Goal: Information Seeking & Learning: Get advice/opinions

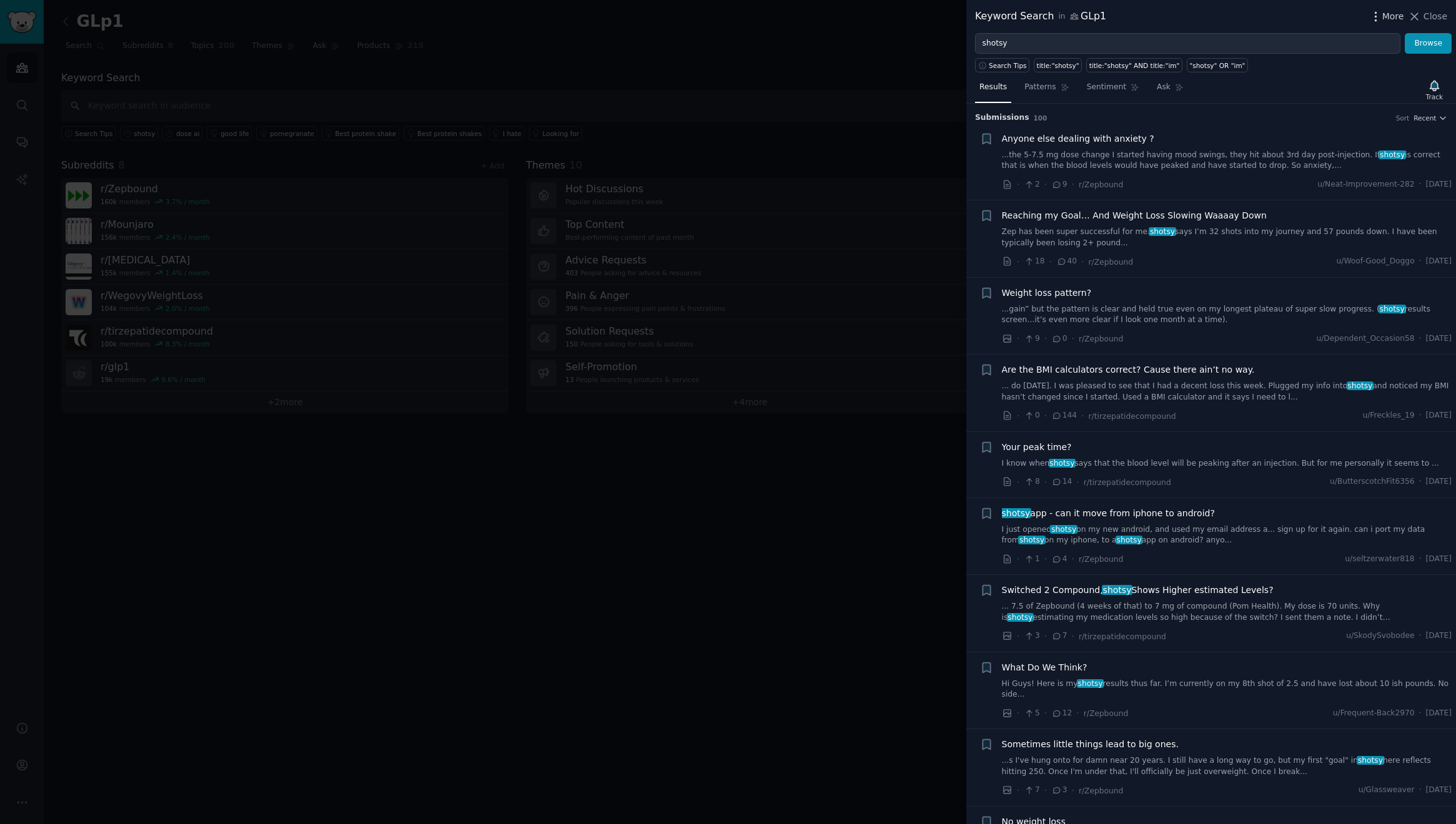
click at [1391, 18] on span "More" at bounding box center [1392, 16] width 22 height 13
click at [1236, 113] on h3 "Submission s 100 Sort Recent" at bounding box center [1211, 118] width 472 height 11
click at [1413, 120] on span "Recent" at bounding box center [1424, 118] width 22 height 9
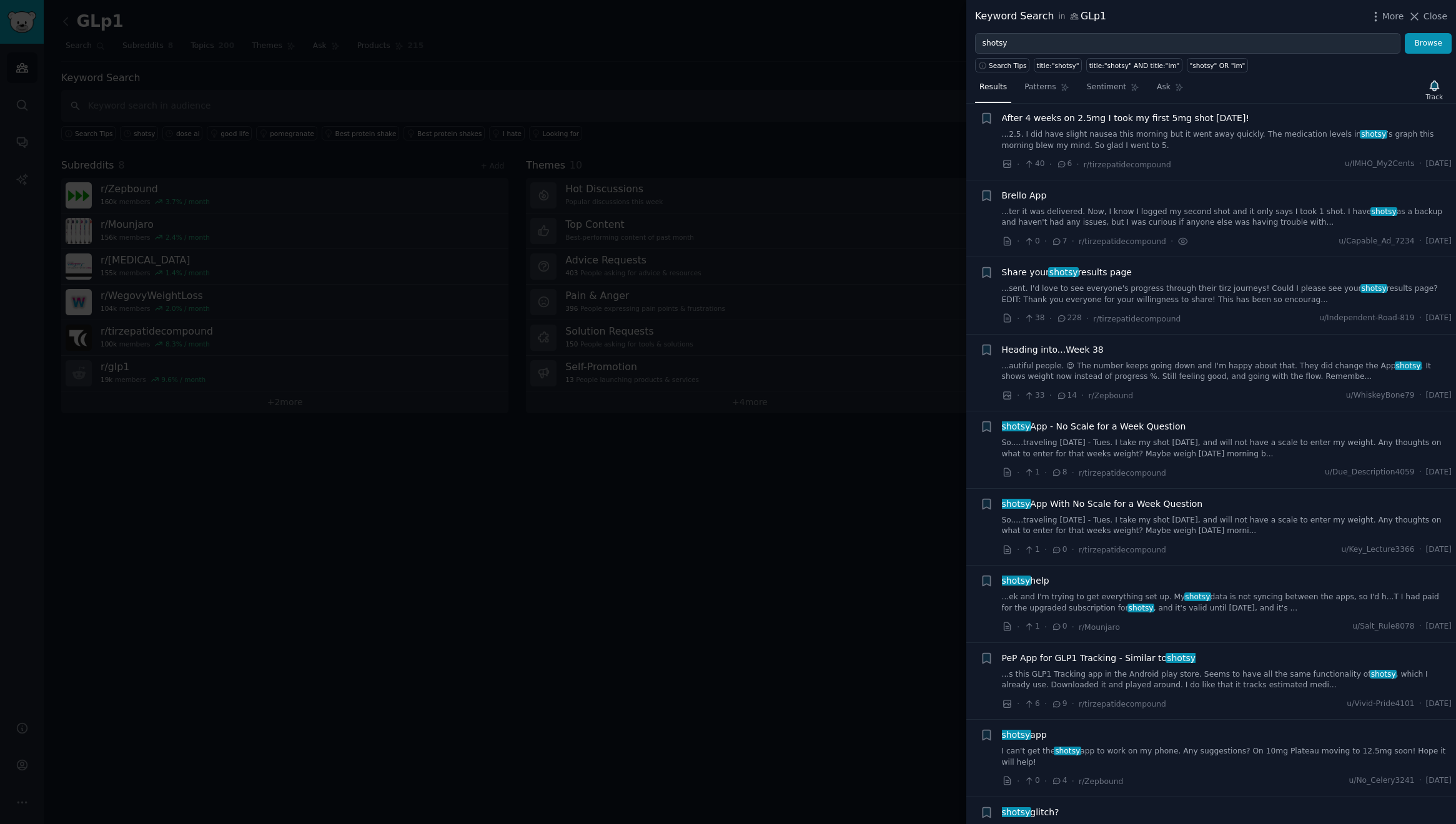
scroll to position [948, 0]
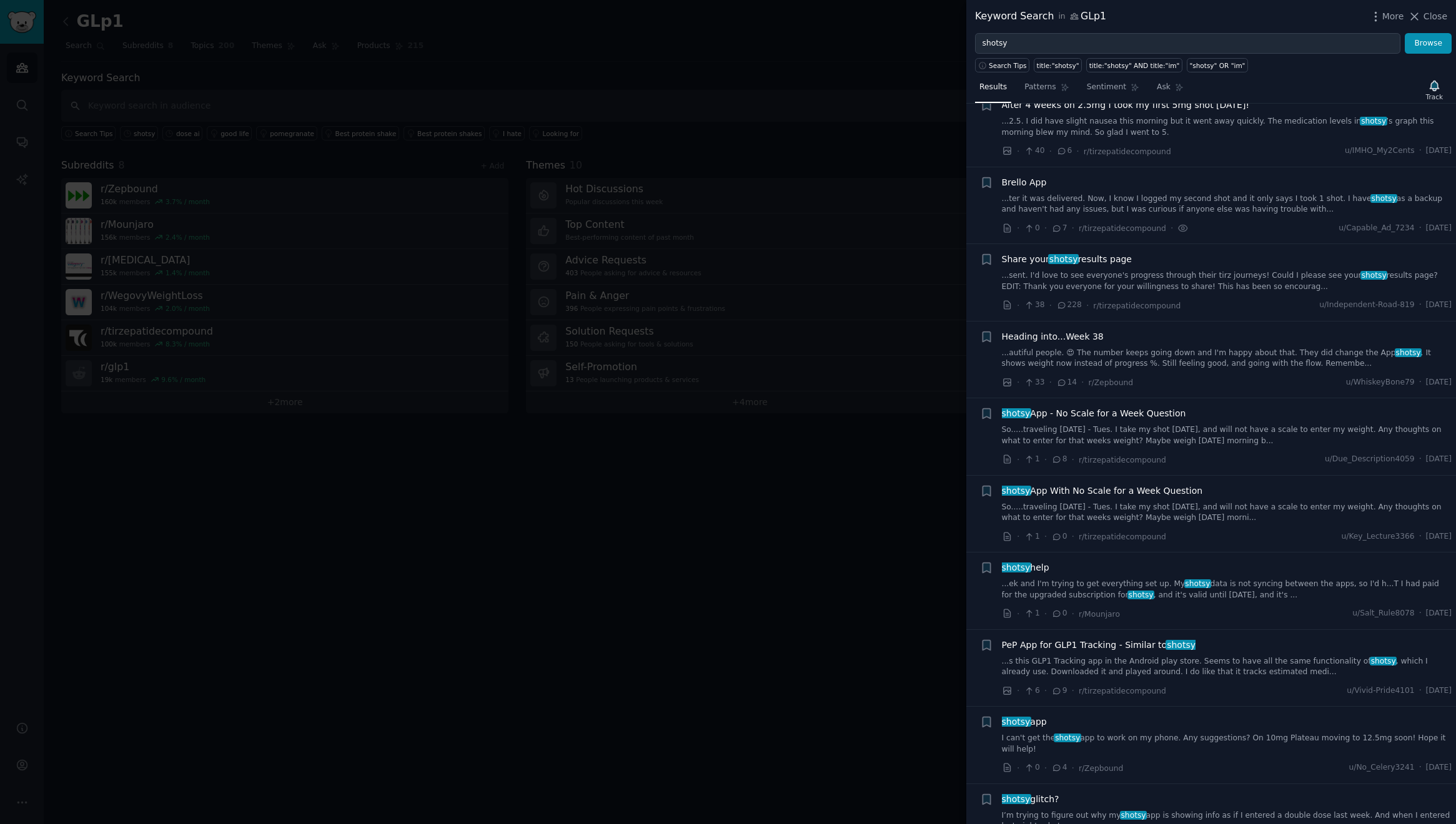
click at [885, 139] on div at bounding box center [728, 412] width 1456 height 824
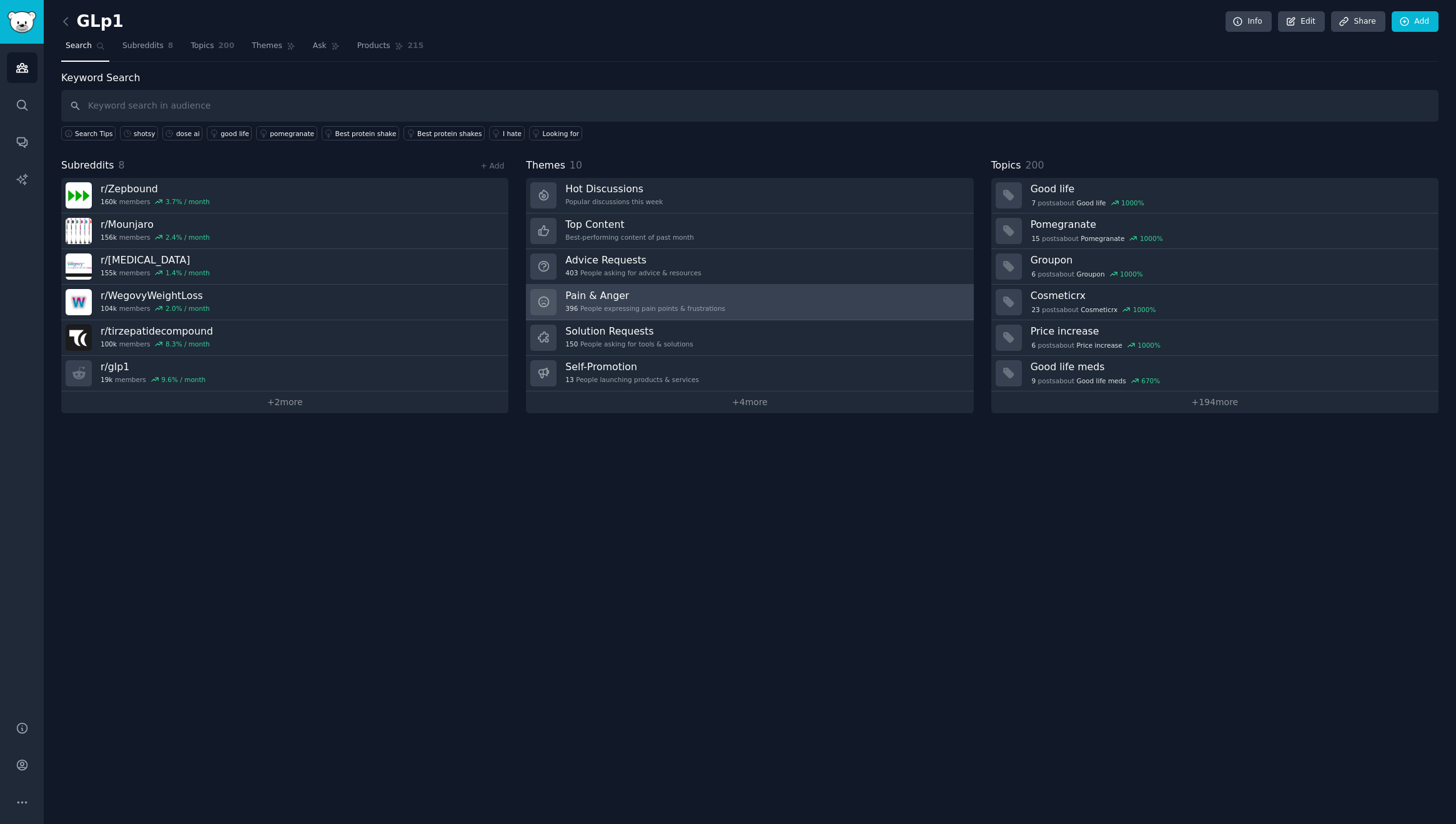
click at [737, 305] on link "Pain & Anger 396 People expressing pain points & frustrations" at bounding box center [749, 302] width 447 height 35
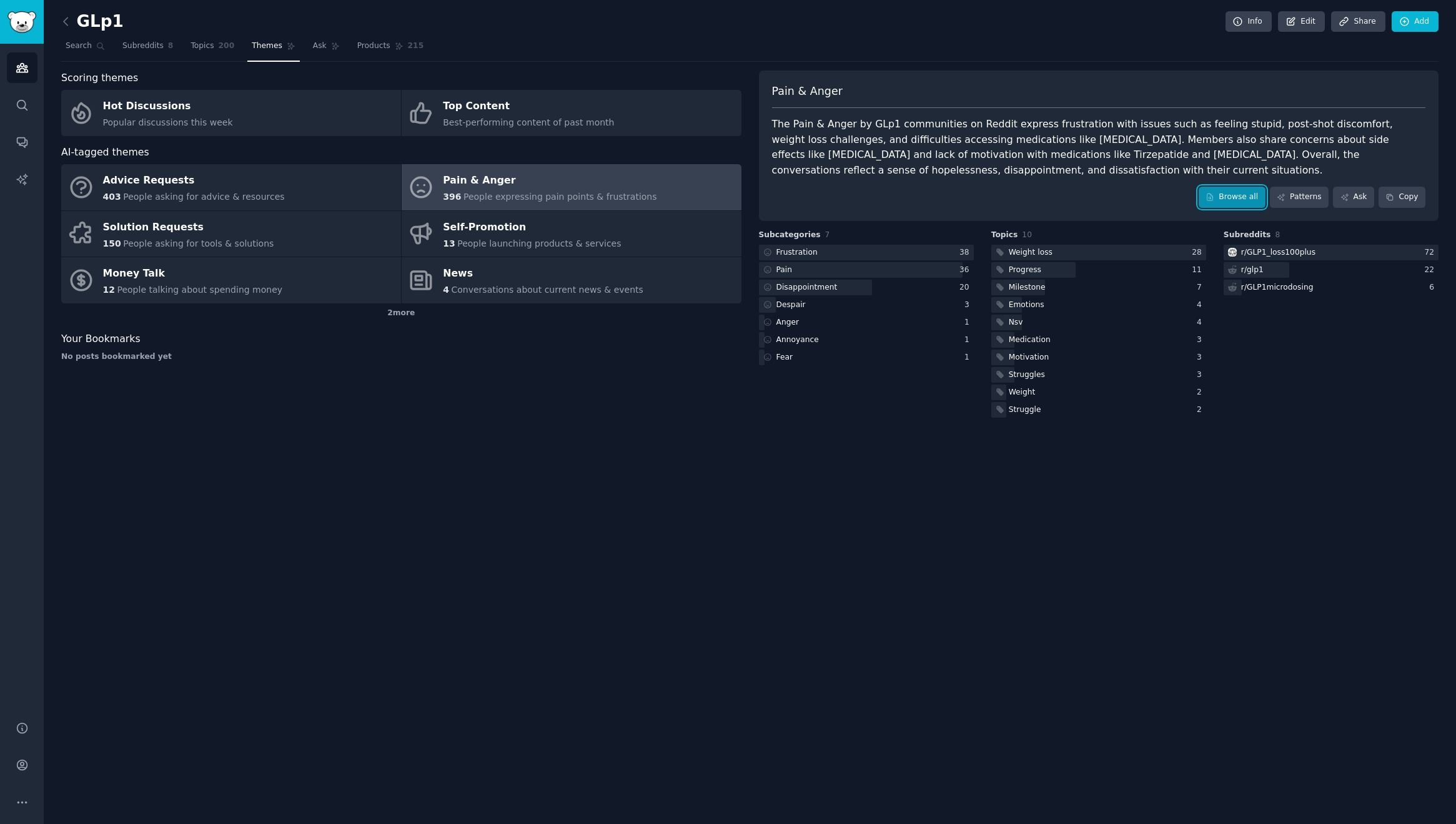
click at [1222, 196] on link "Browse all" at bounding box center [1232, 197] width 67 height 22
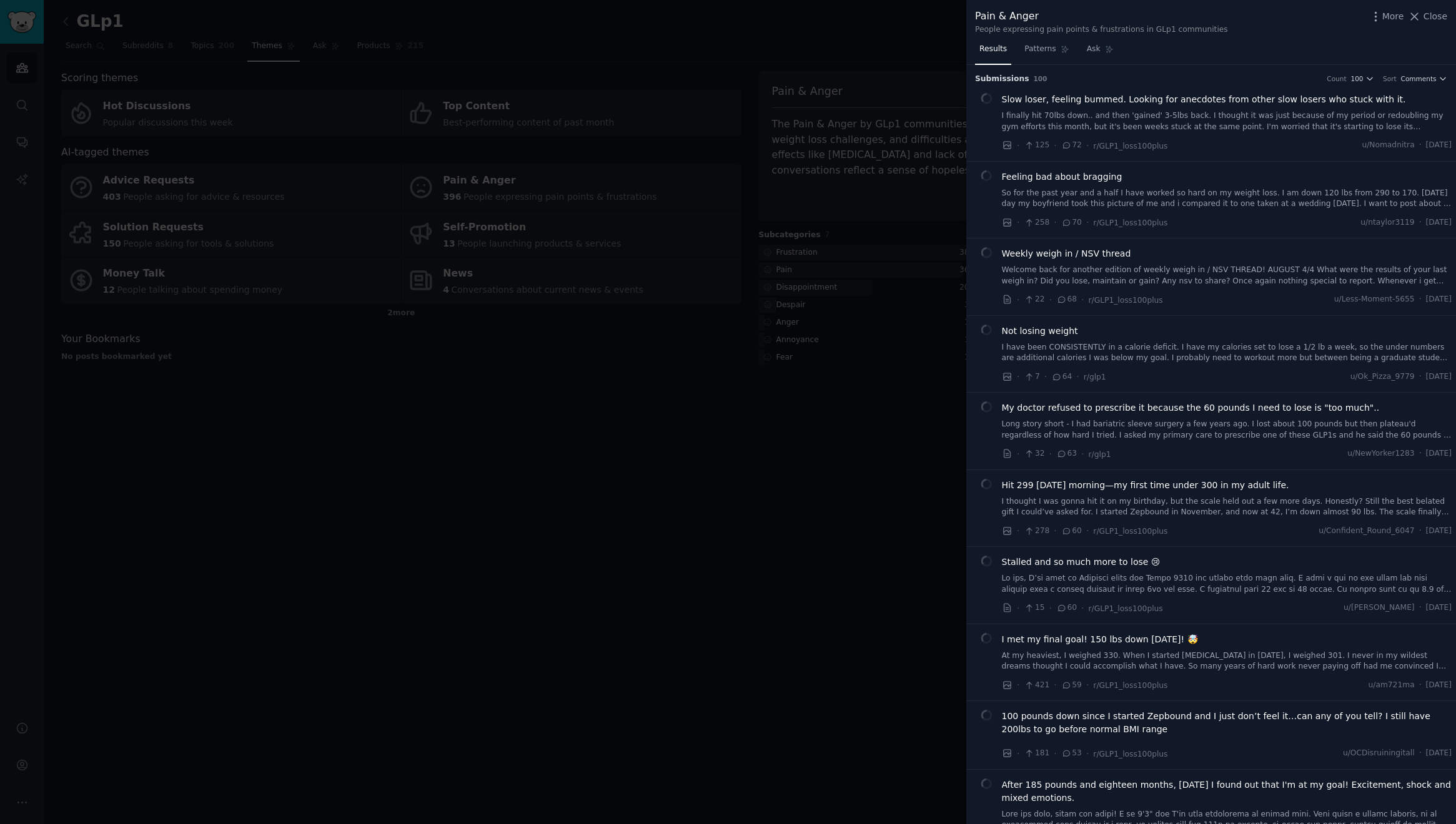
click at [924, 197] on div at bounding box center [728, 412] width 1456 height 824
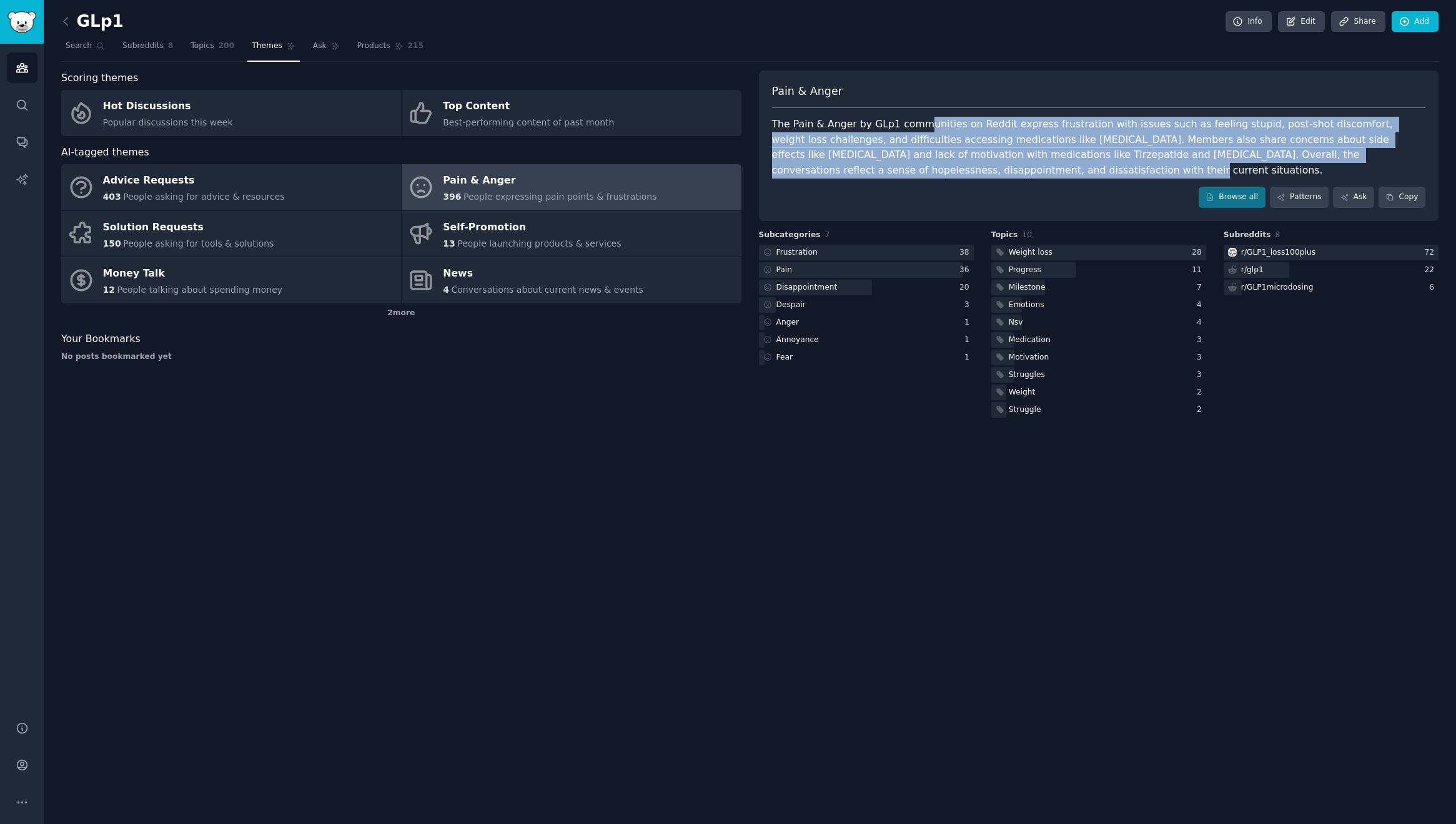
drag, startPoint x: 935, startPoint y: 121, endPoint x: 1087, endPoint y: 170, distance: 159.7
click at [1099, 171] on div "The Pain & Anger by GLp1 communities on Reddit express frustration with issues …" at bounding box center [1099, 147] width 654 height 61
click at [1088, 171] on div "The Pain & Anger by GLp1 communities on Reddit express frustration with issues …" at bounding box center [1099, 147] width 654 height 61
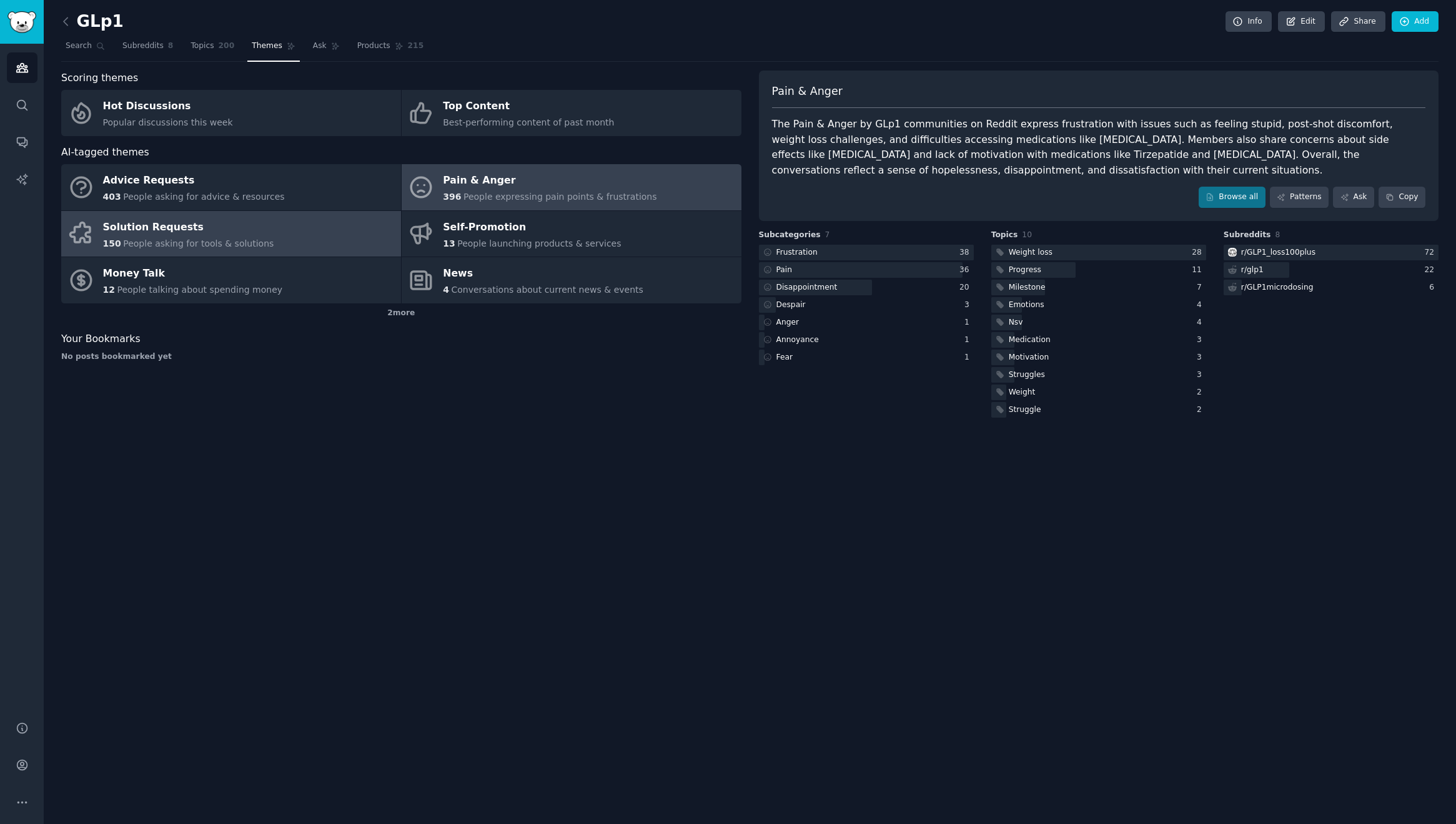
click at [329, 228] on link "Solution Requests 150 People asking for tools & solutions" at bounding box center [231, 234] width 340 height 46
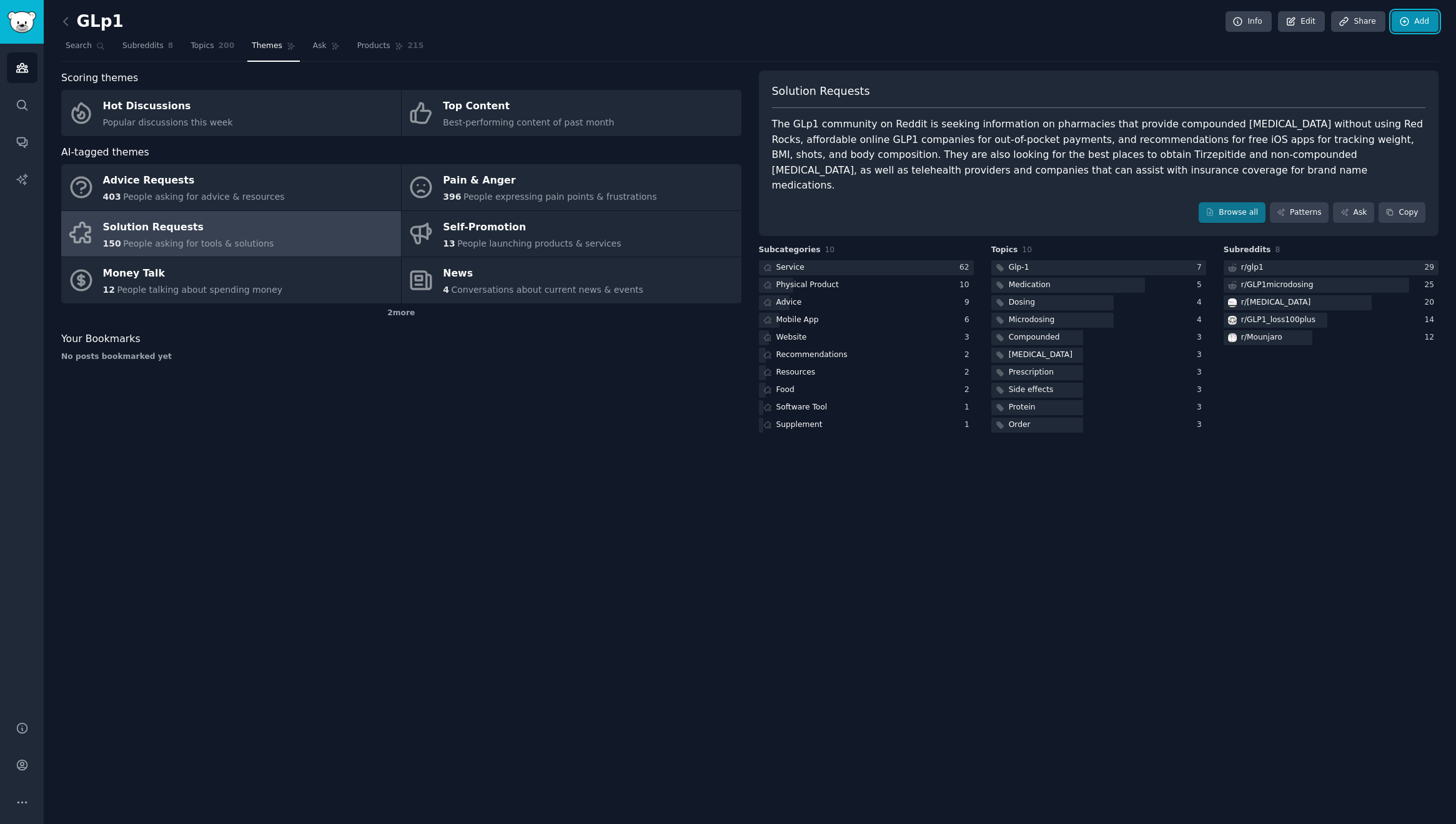
click at [1422, 19] on link "Add" at bounding box center [1415, 22] width 46 height 22
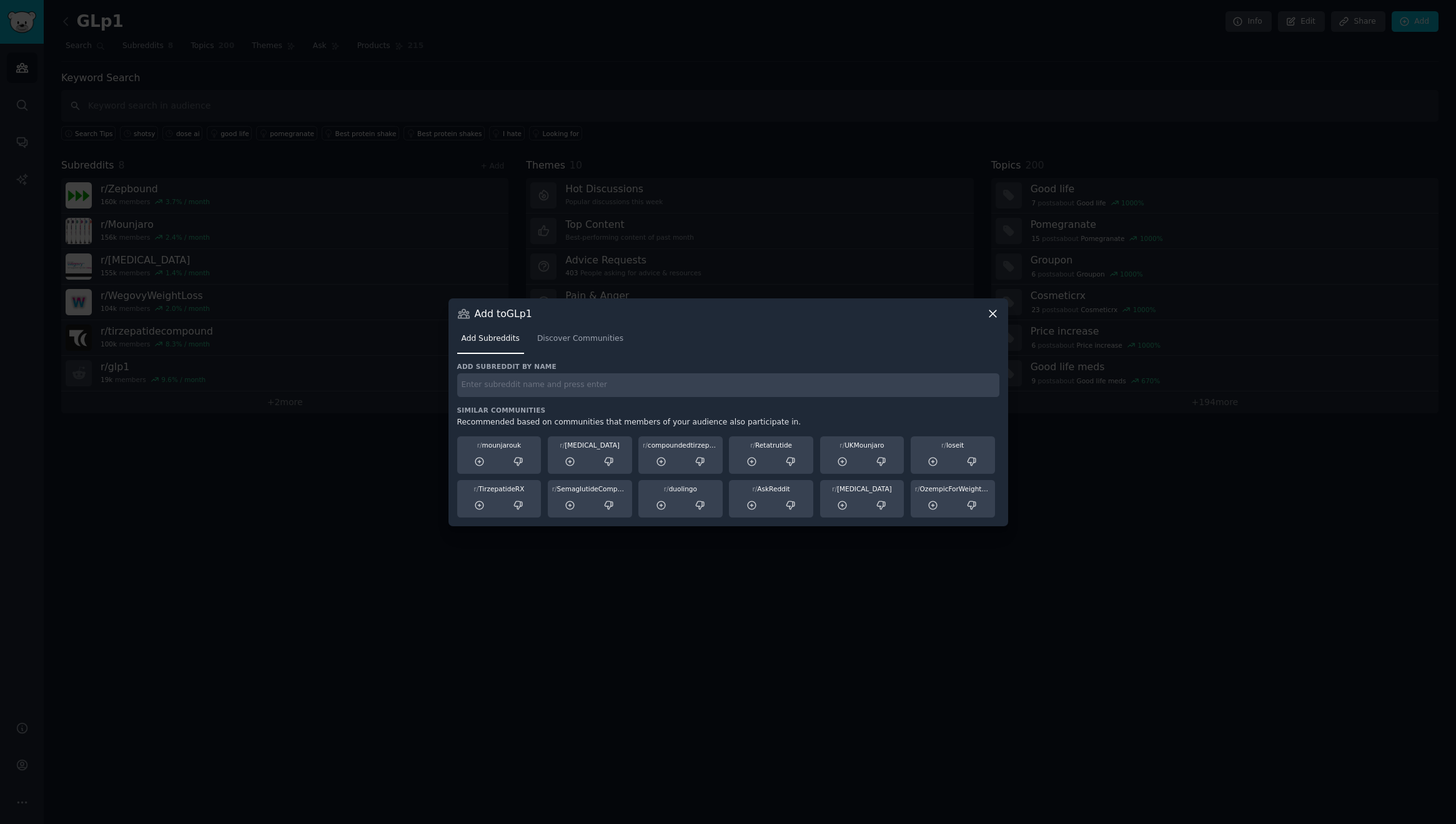
click at [994, 310] on icon at bounding box center [993, 313] width 7 height 7
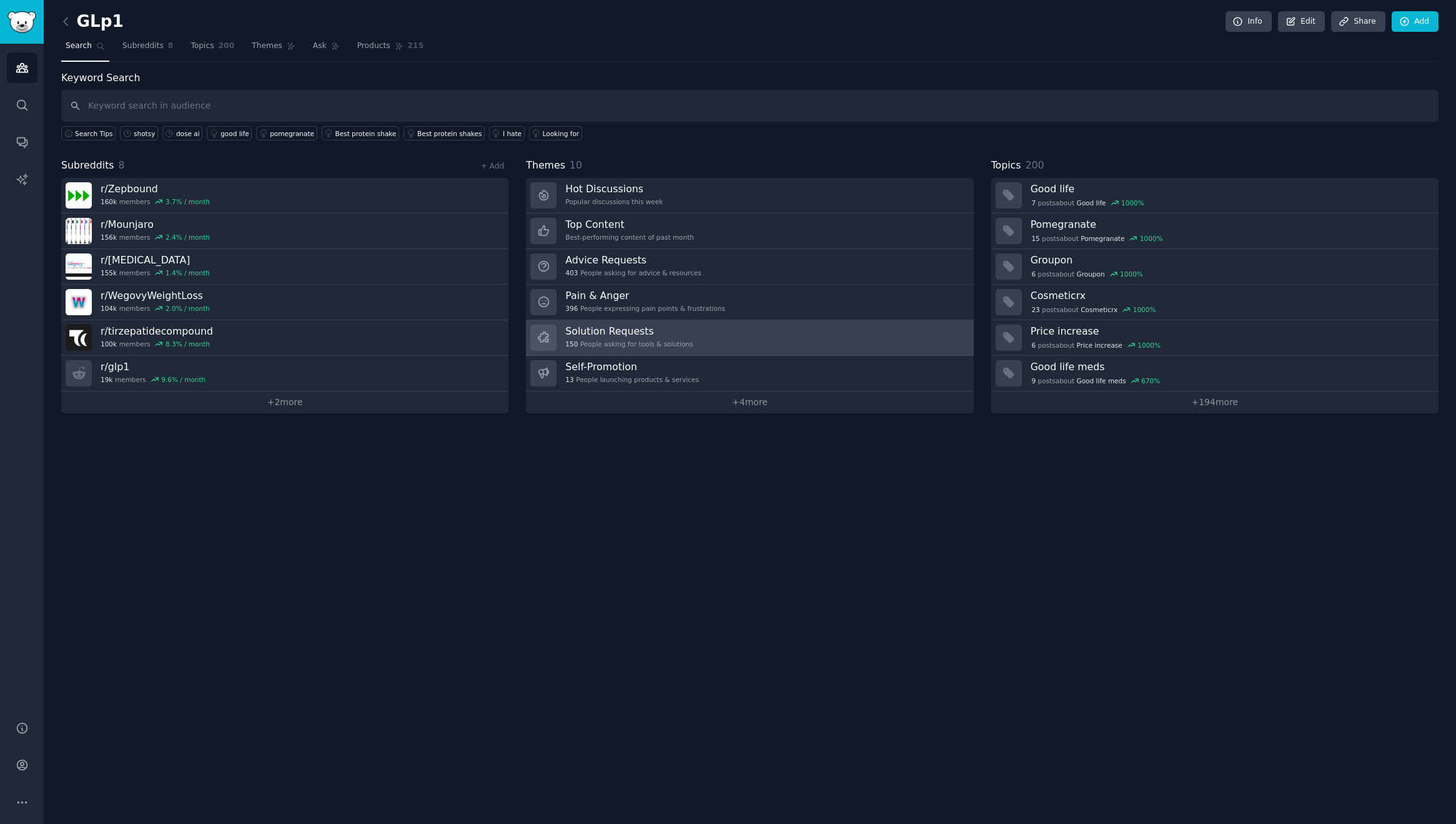
click at [685, 339] on div "Solution Requests 150 People asking for tools & solutions" at bounding box center [629, 338] width 127 height 26
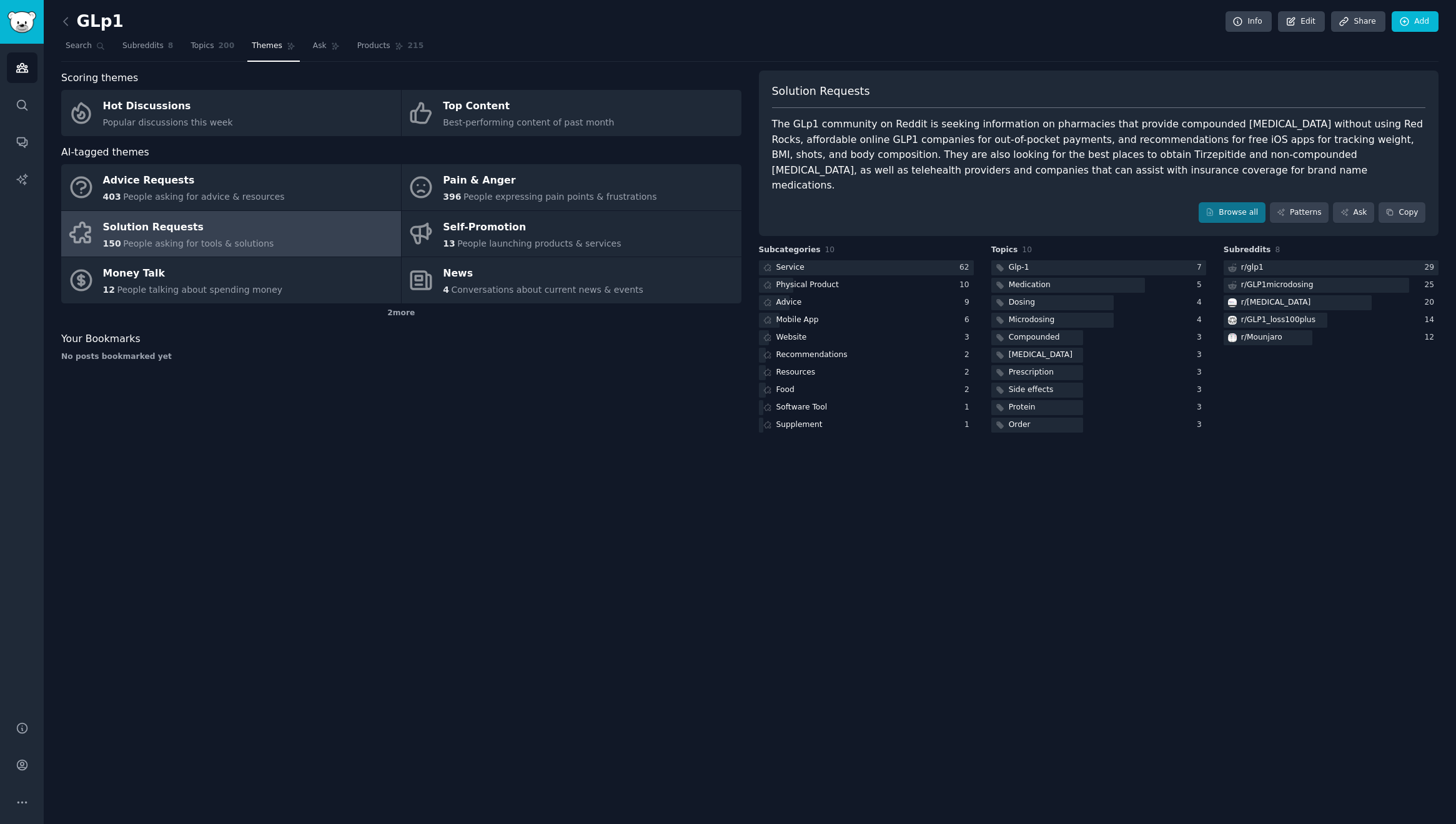
click at [1129, 142] on div "The GLp1 community on Reddit is seeking information on pharmacies that provide …" at bounding box center [1099, 155] width 654 height 77
click at [1230, 202] on link "Browse all" at bounding box center [1232, 213] width 67 height 22
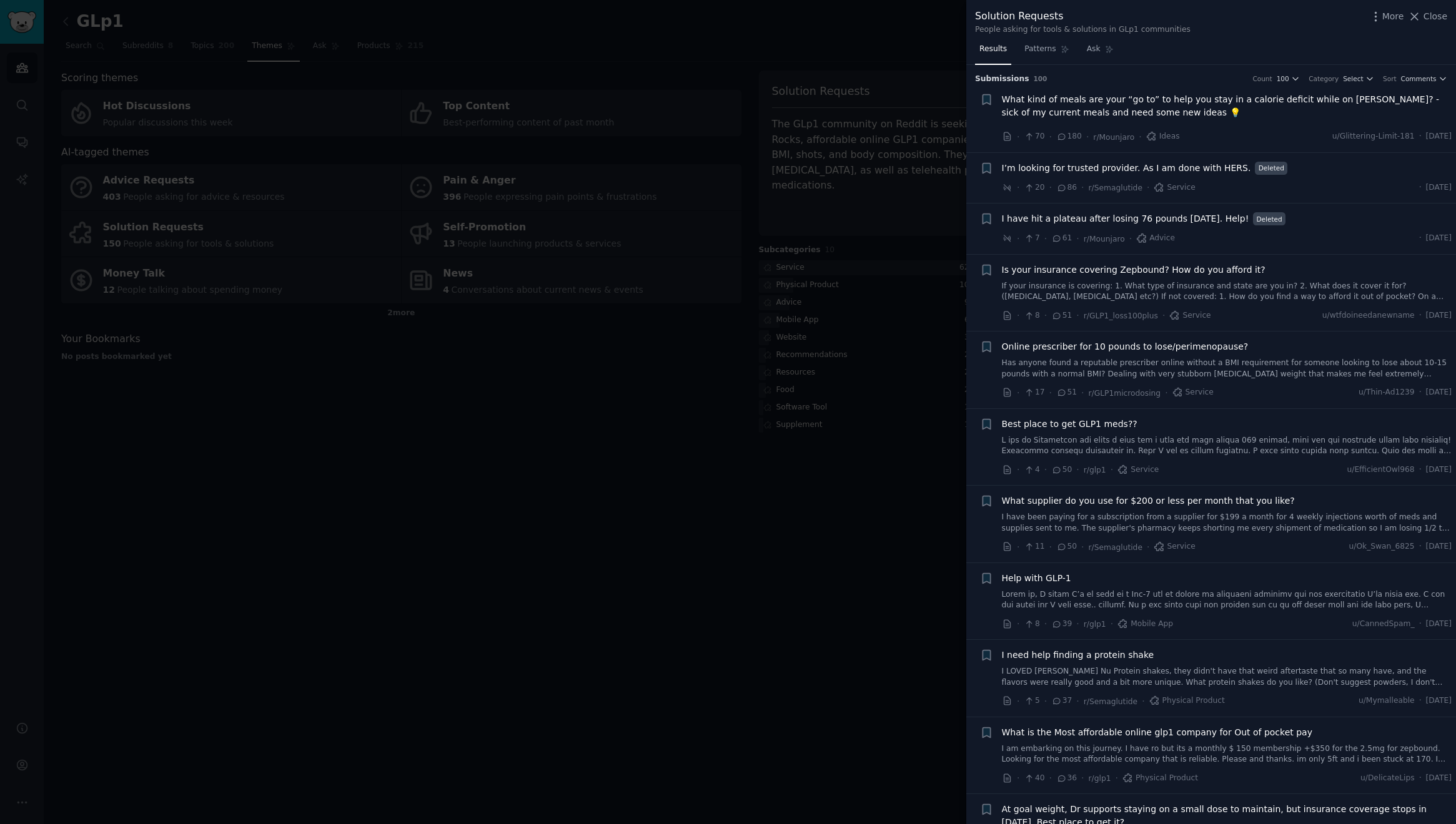
click at [849, 18] on div at bounding box center [728, 412] width 1456 height 824
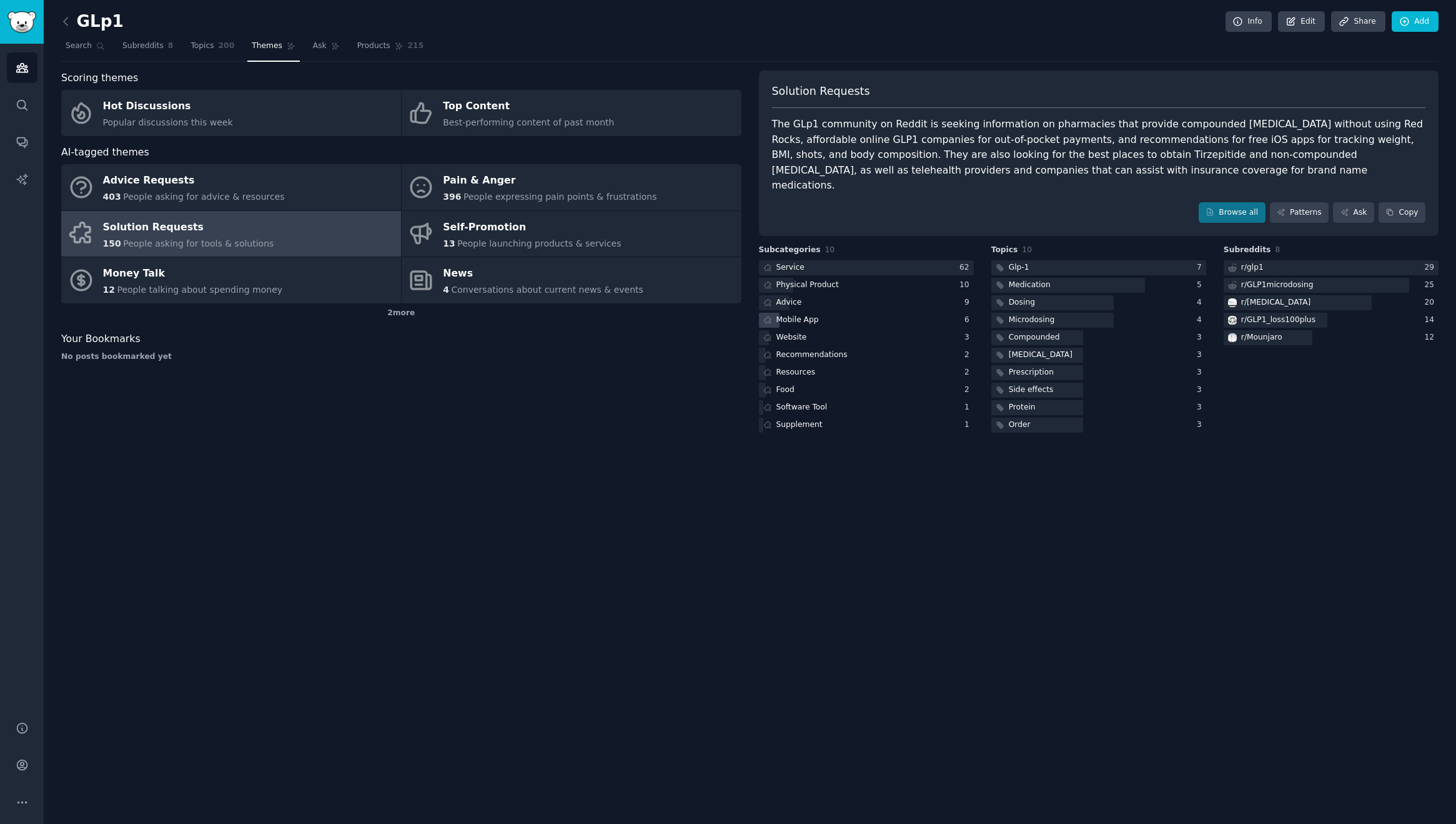
click at [817, 313] on div "Mobile App" at bounding box center [790, 320] width 63 height 15
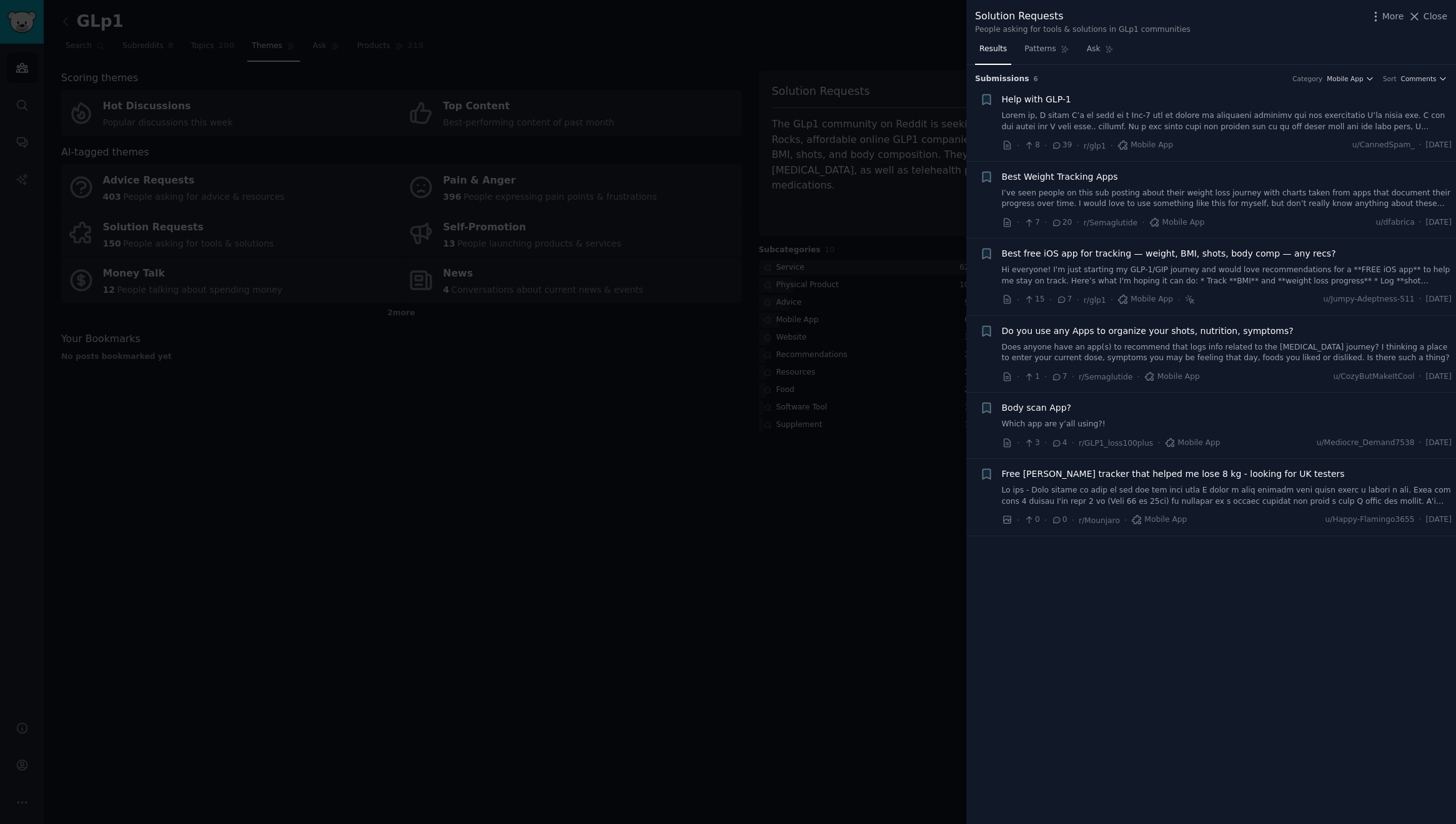
click at [1076, 108] on div "Help with GLP-1" at bounding box center [1226, 113] width 450 height 40
click at [1043, 105] on span "Help with GLP-1" at bounding box center [1036, 99] width 70 height 13
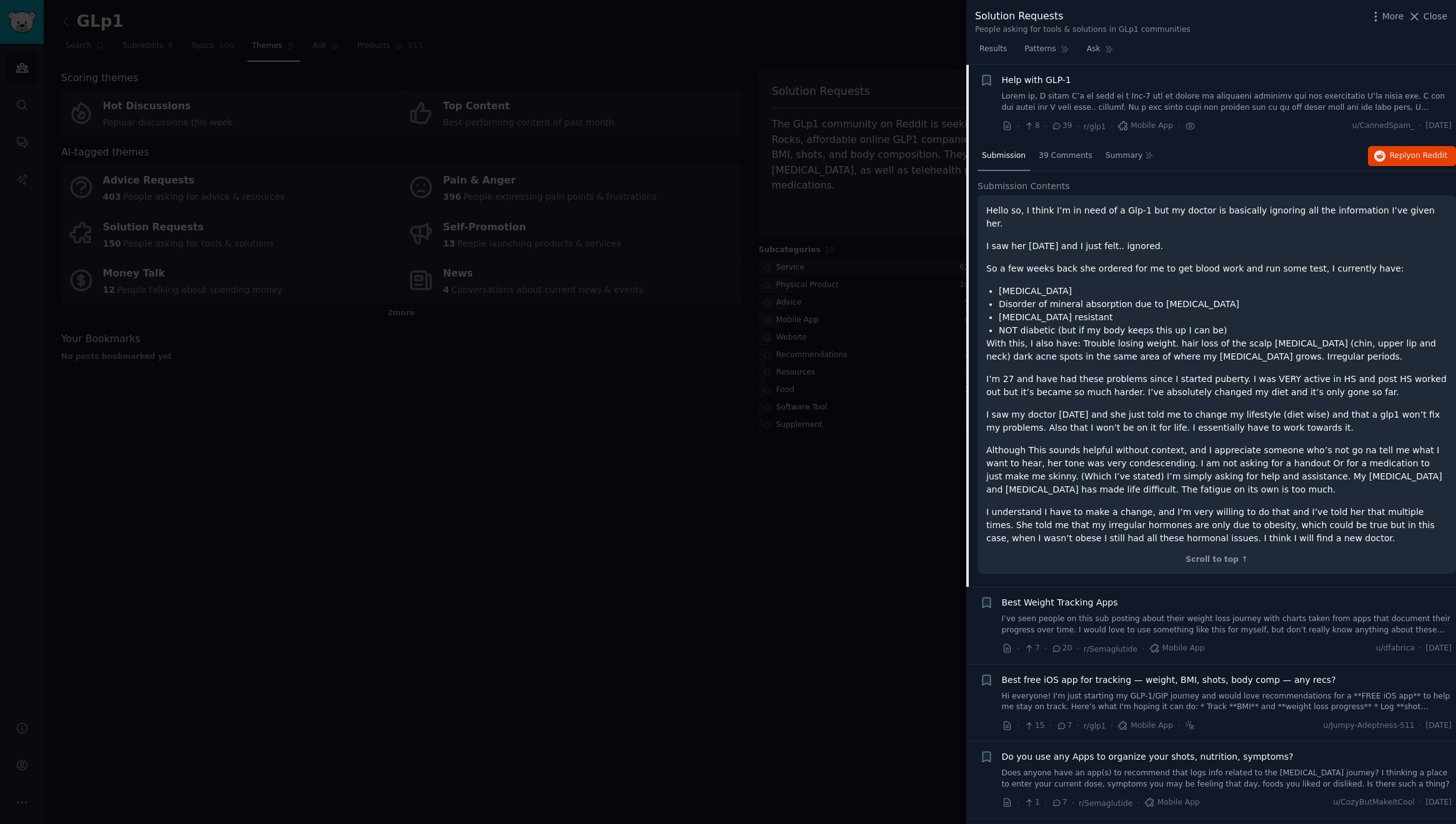
scroll to position [44, 0]
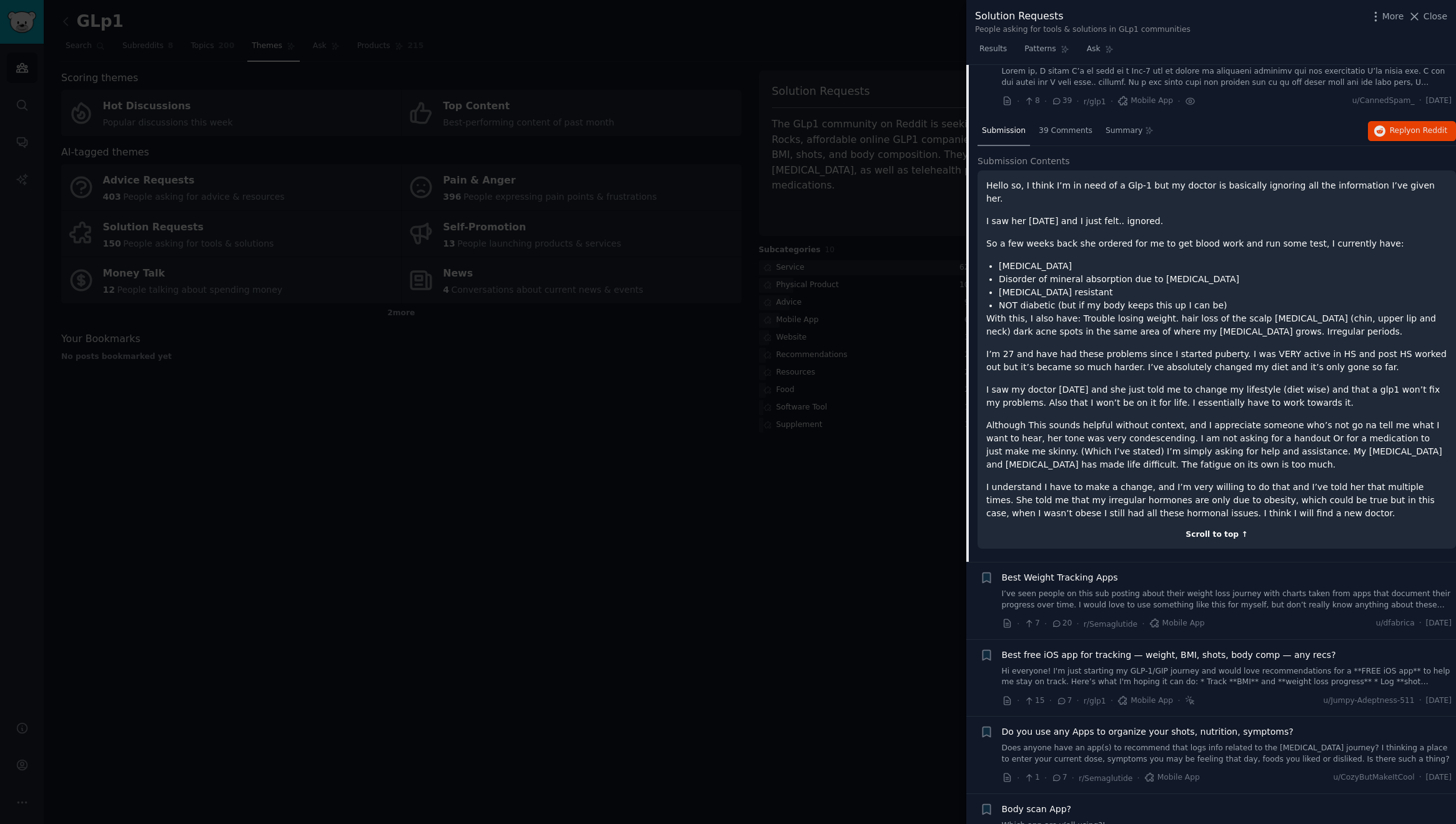
click at [1220, 530] on div "Scroll to top ↑" at bounding box center [1216, 535] width 461 height 11
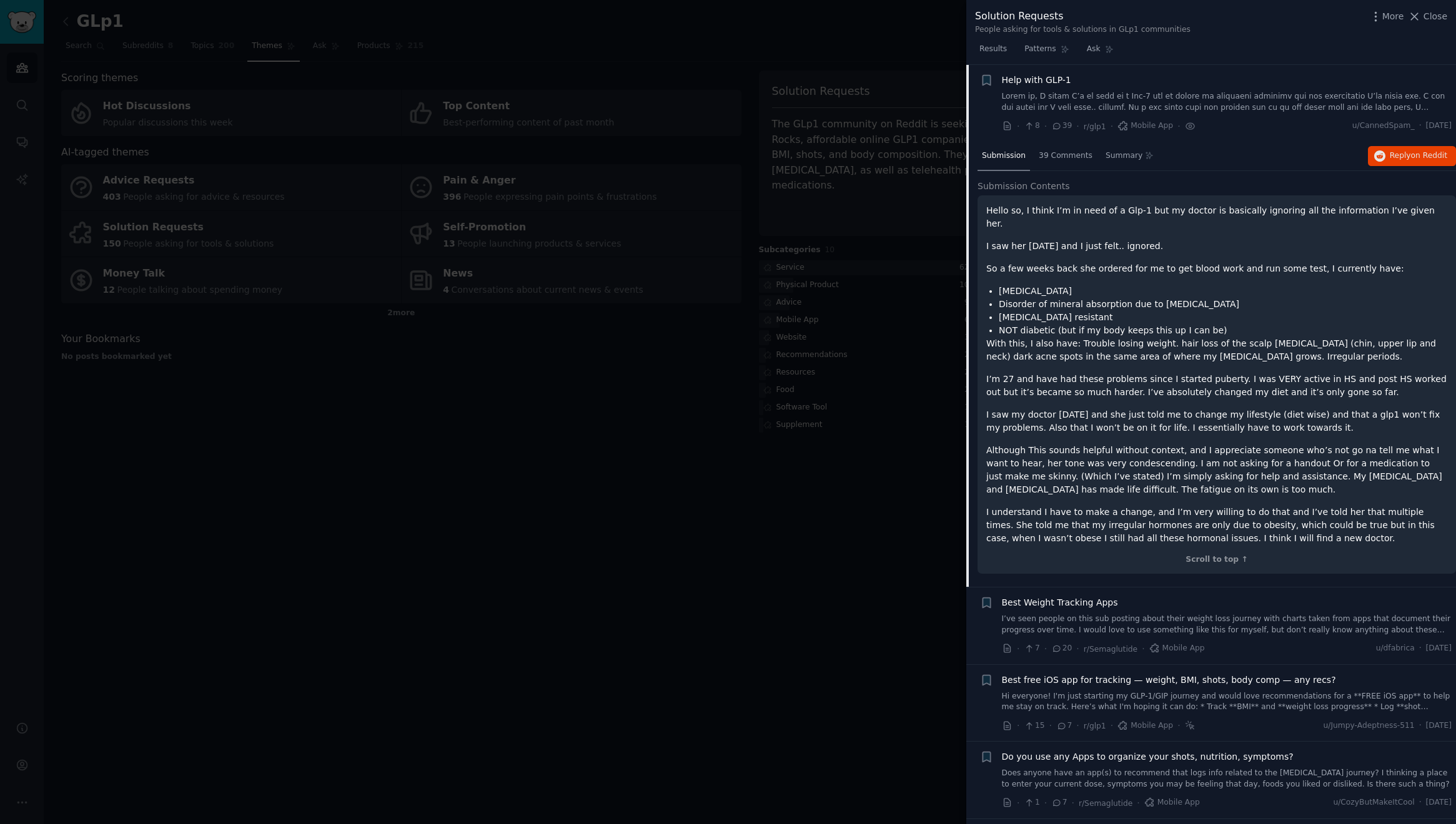
click at [1181, 597] on div "Best Weight Tracking Apps" at bounding box center [1226, 603] width 450 height 13
click at [1101, 597] on span "Best Weight Tracking Apps" at bounding box center [1059, 603] width 116 height 13
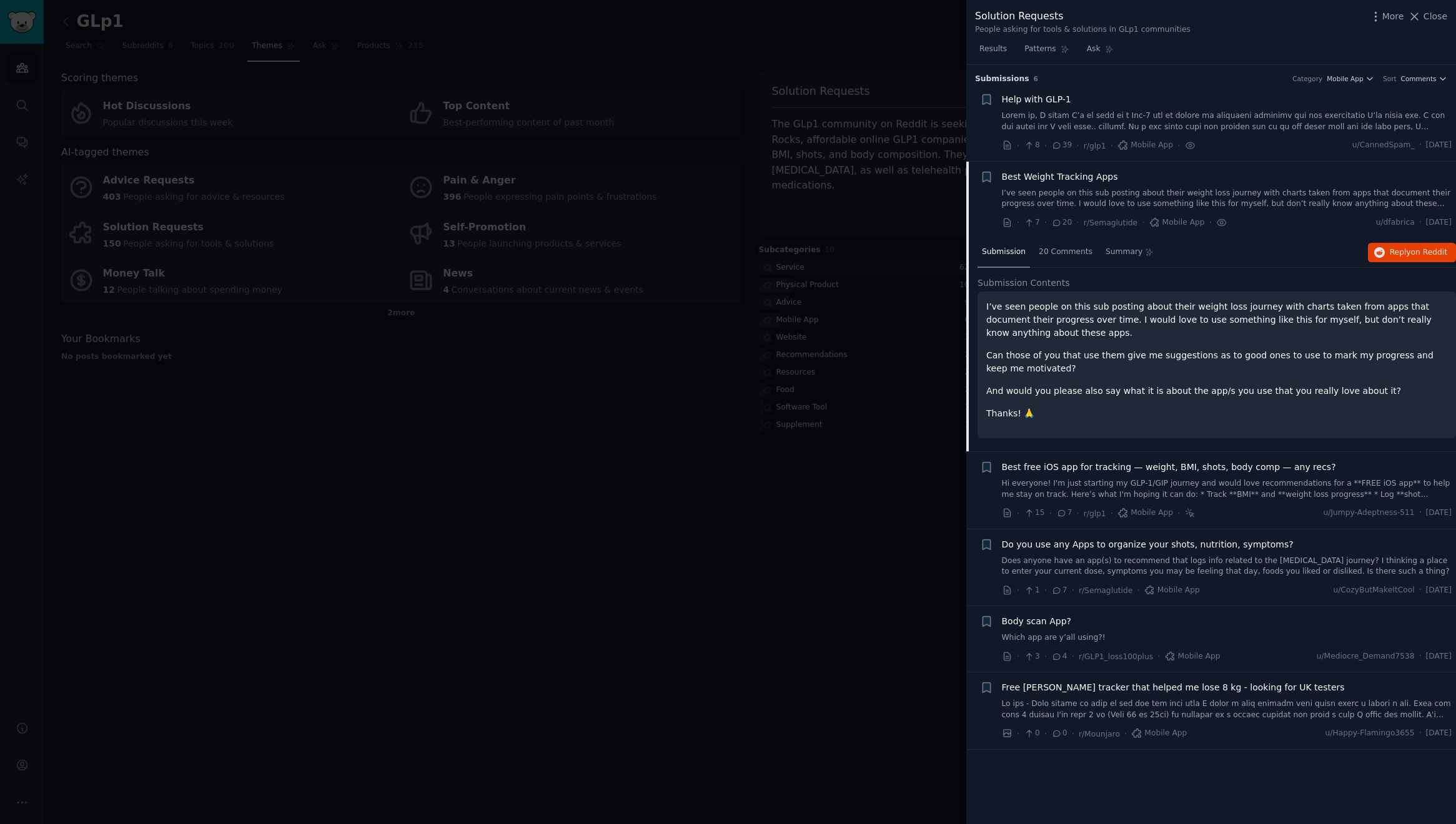
click at [1158, 483] on link "Hi everyone! I'm just starting my GLP-1/GIP journey and would love recommendati…" at bounding box center [1226, 489] width 450 height 22
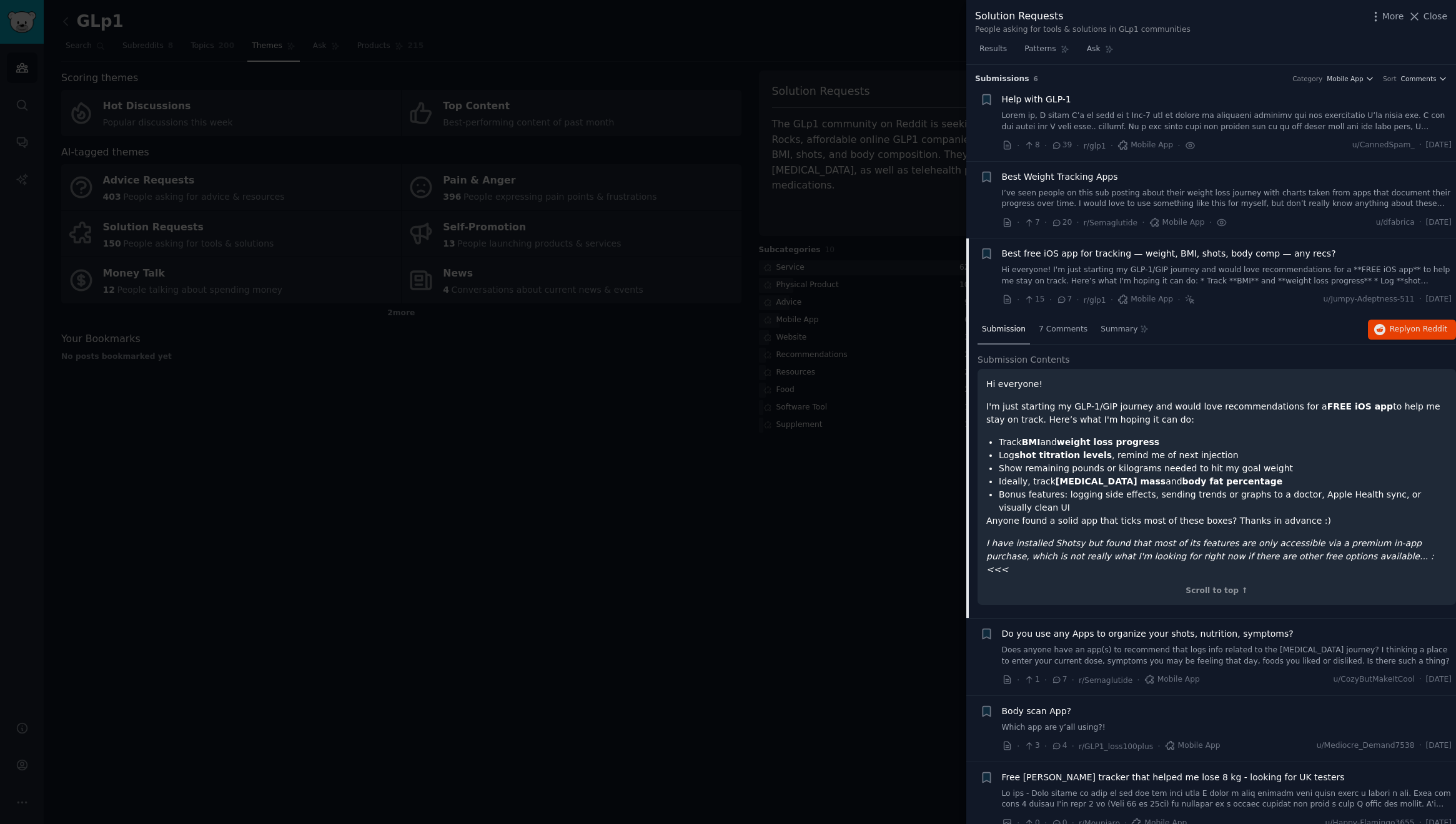
scroll to position [2, 0]
click at [1193, 294] on div "· 15 · 7 · r/glp1 · Mobile App · u/Jumpy-Adeptness-511 · [DATE]" at bounding box center [1226, 298] width 450 height 13
click at [1391, 323] on span "Reply on Reddit" at bounding box center [1418, 327] width 58 height 11
click at [1178, 626] on span "Do you use any Apps to organize your shots, nutrition, symptoms?" at bounding box center [1147, 632] width 292 height 13
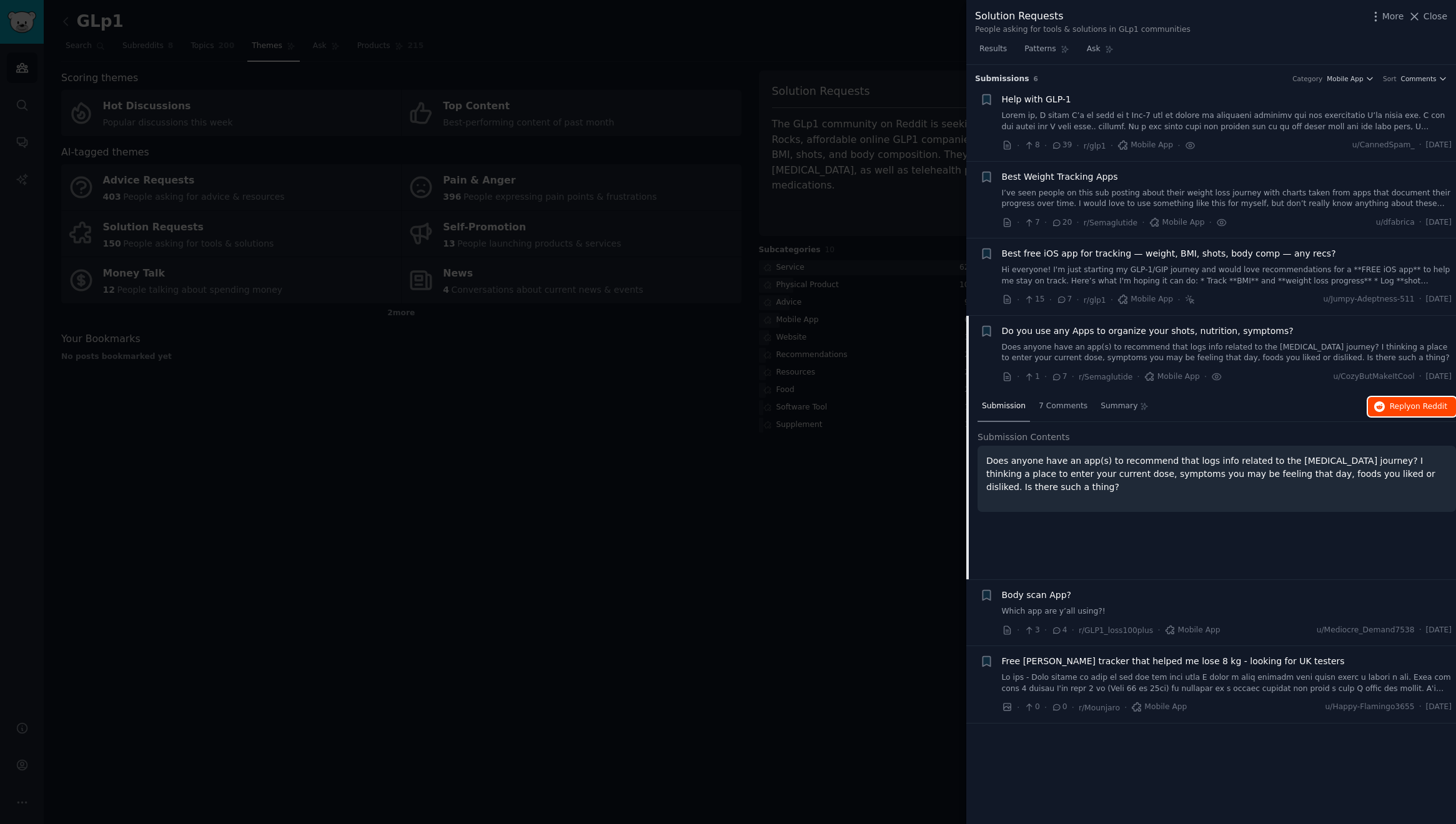
click at [1434, 407] on span "on Reddit" at bounding box center [1429, 406] width 36 height 9
